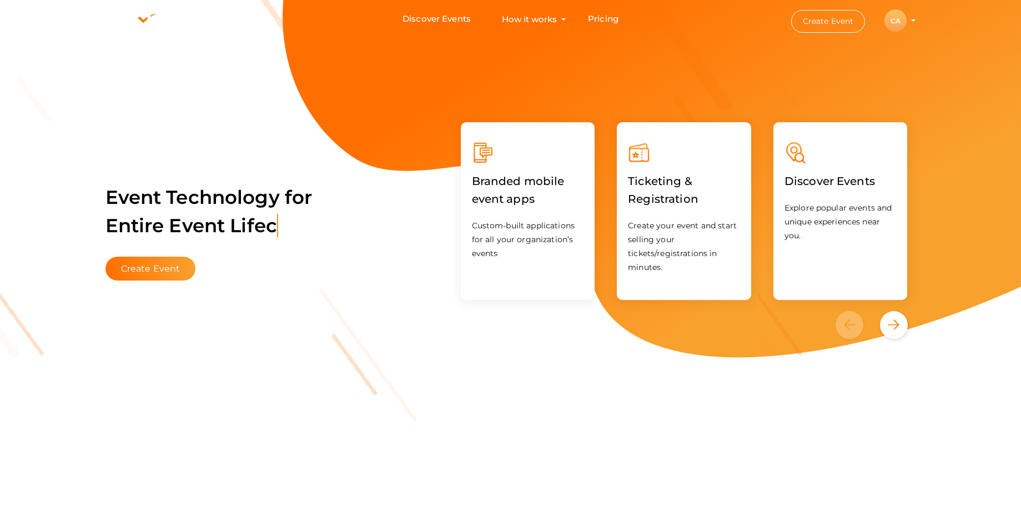
click at [887, 21] on div "CA" at bounding box center [895, 20] width 22 height 22
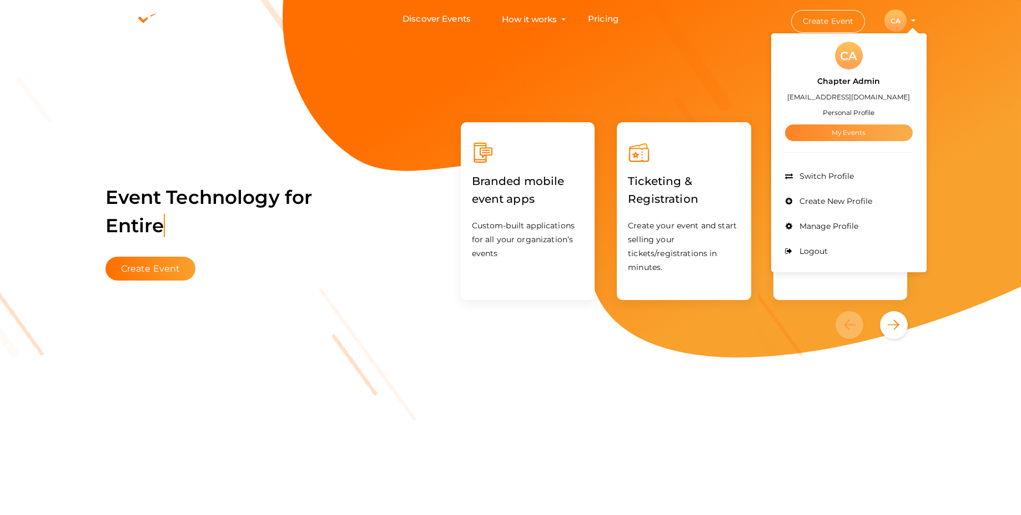
click at [830, 133] on link "My Events" at bounding box center [849, 132] width 128 height 17
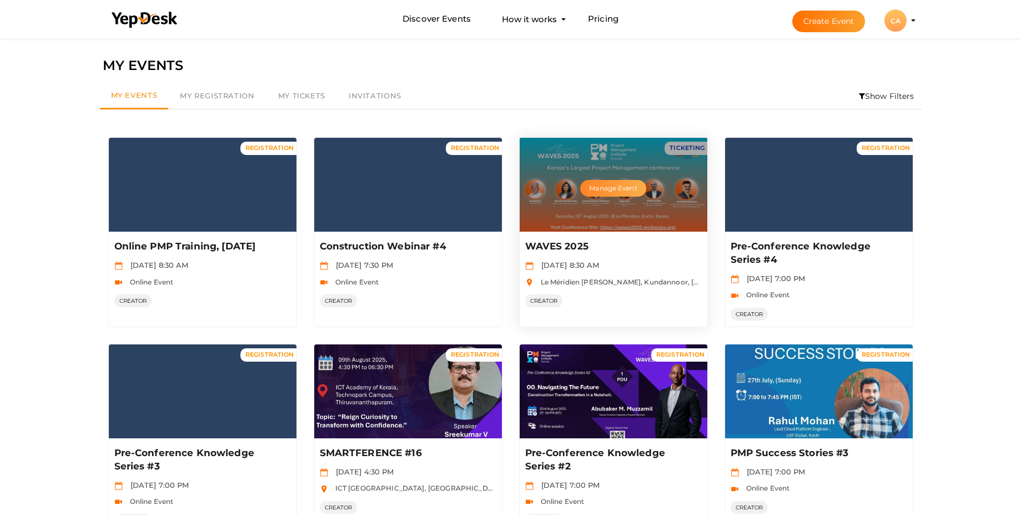
click at [615, 194] on button "Manage Event" at bounding box center [613, 188] width 66 height 17
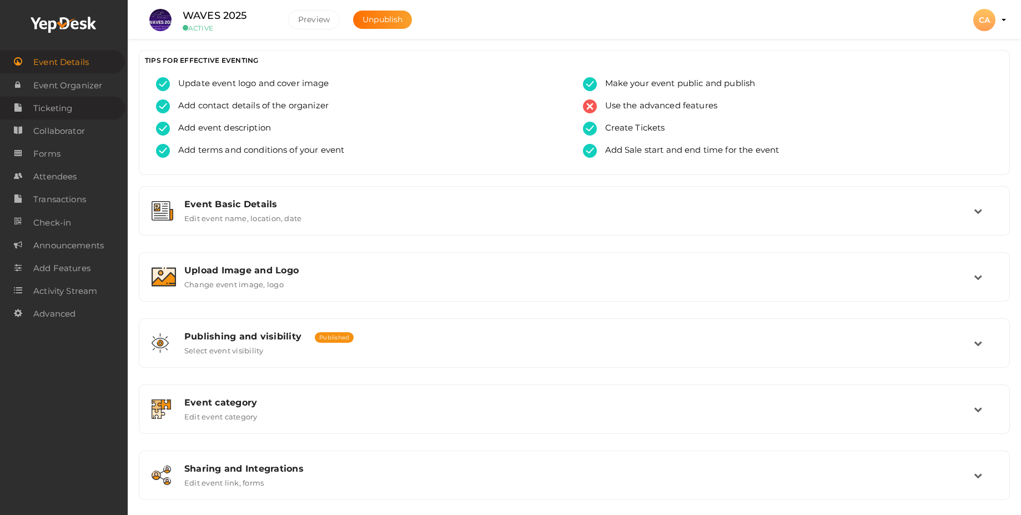
click at [51, 108] on span "Ticketing" at bounding box center [52, 108] width 39 height 22
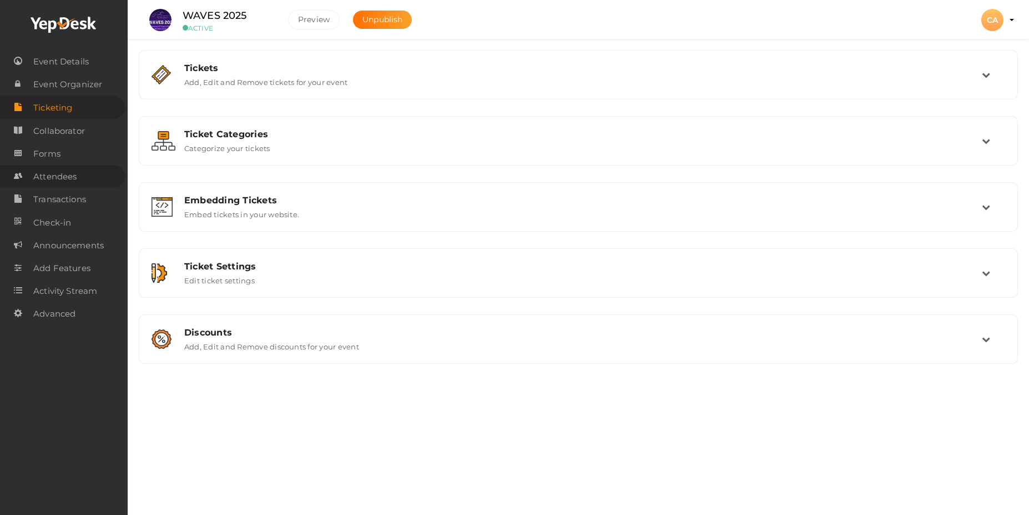
click at [64, 177] on span "Attendees" at bounding box center [54, 176] width 43 height 22
